Goal: Task Accomplishment & Management: Manage account settings

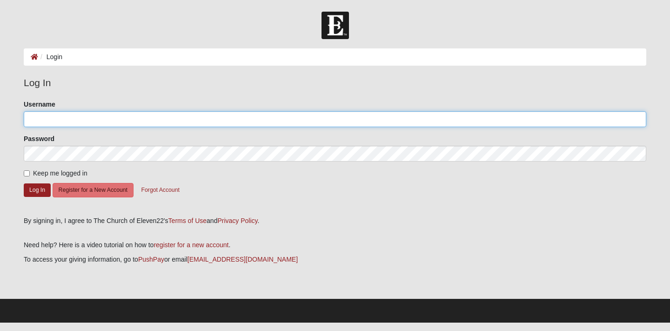
type input "YolandaHepperly"
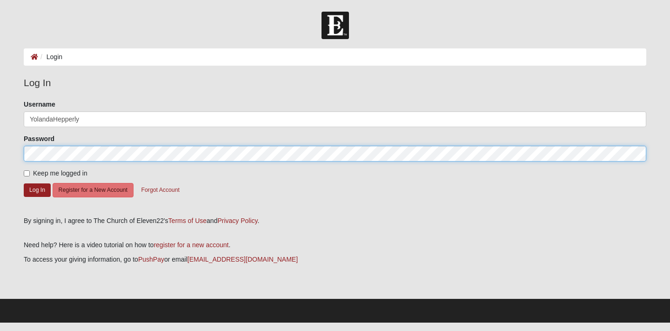
click at [37, 189] on button "Log In" at bounding box center [37, 189] width 27 height 13
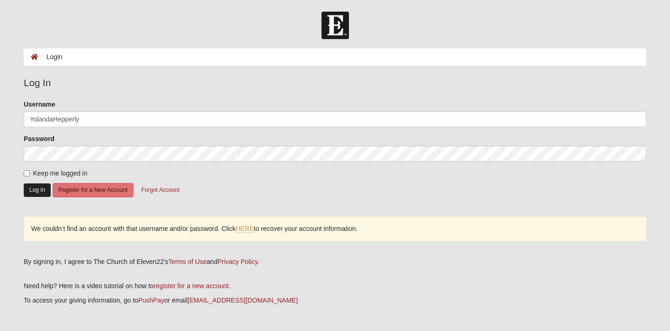
click at [38, 186] on button "Log In" at bounding box center [37, 189] width 27 height 13
click at [27, 175] on label "Keep me logged in" at bounding box center [56, 173] width 64 height 10
click at [27, 175] on input "Keep me logged in" at bounding box center [27, 173] width 6 height 6
checkbox input "true"
click at [37, 191] on button "Log In" at bounding box center [37, 189] width 27 height 13
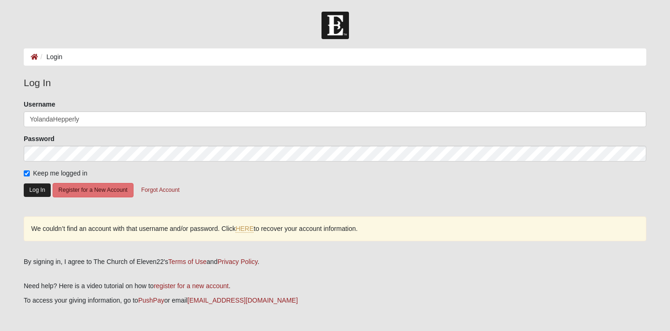
click at [35, 193] on button "Log In" at bounding box center [37, 189] width 27 height 13
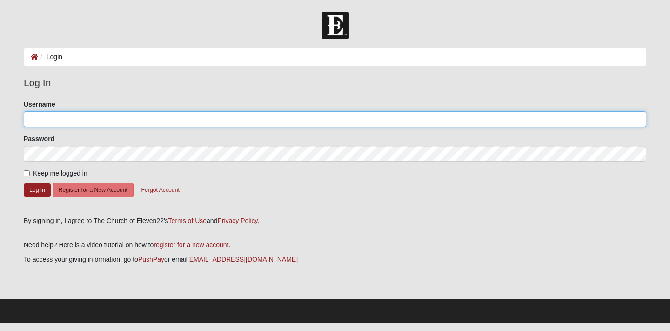
type input "YolandaHepperly"
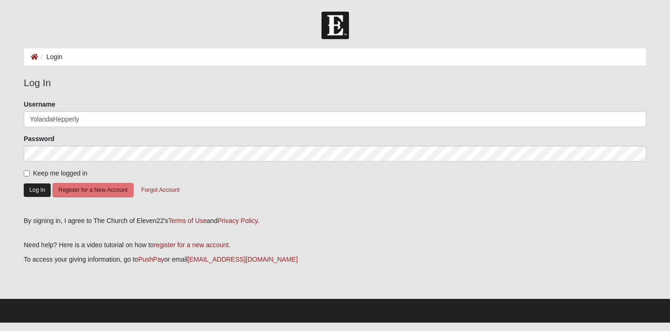
click at [35, 188] on button "Log In" at bounding box center [37, 189] width 27 height 13
